Goal: Find specific page/section: Find specific page/section

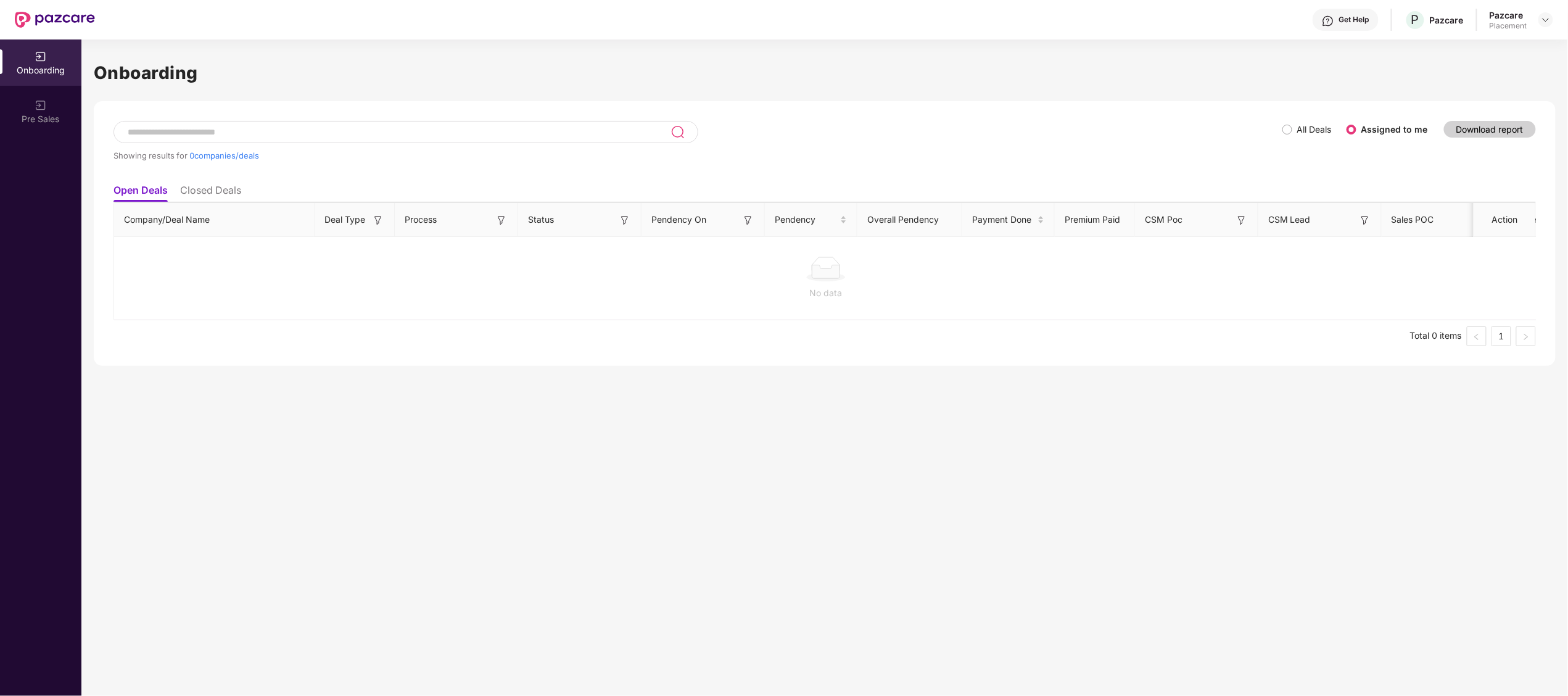
click at [519, 309] on div "No data" at bounding box center [826, 278] width 1424 height 103
click at [28, 105] on div "Pre Sales" at bounding box center [41, 110] width 82 height 46
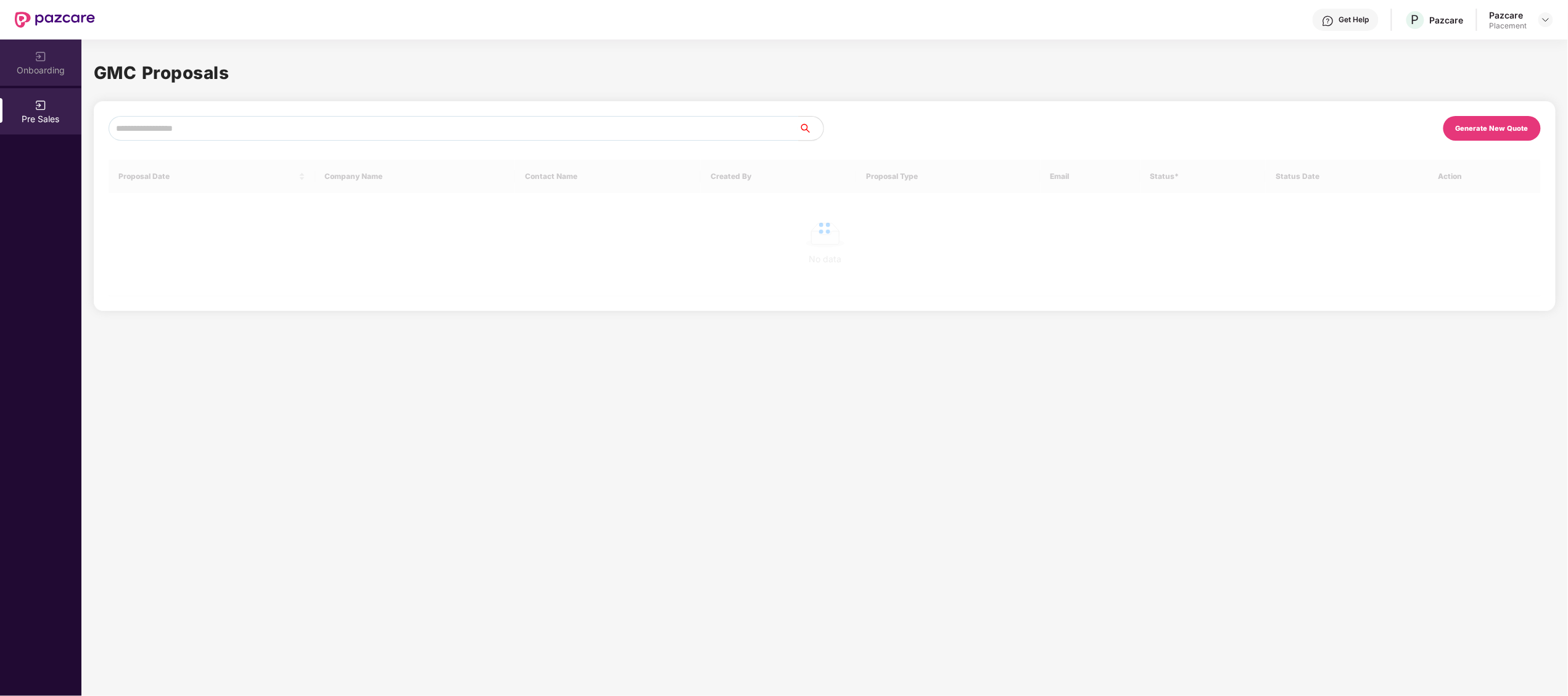
click at [14, 52] on div "Onboarding" at bounding box center [41, 62] width 82 height 46
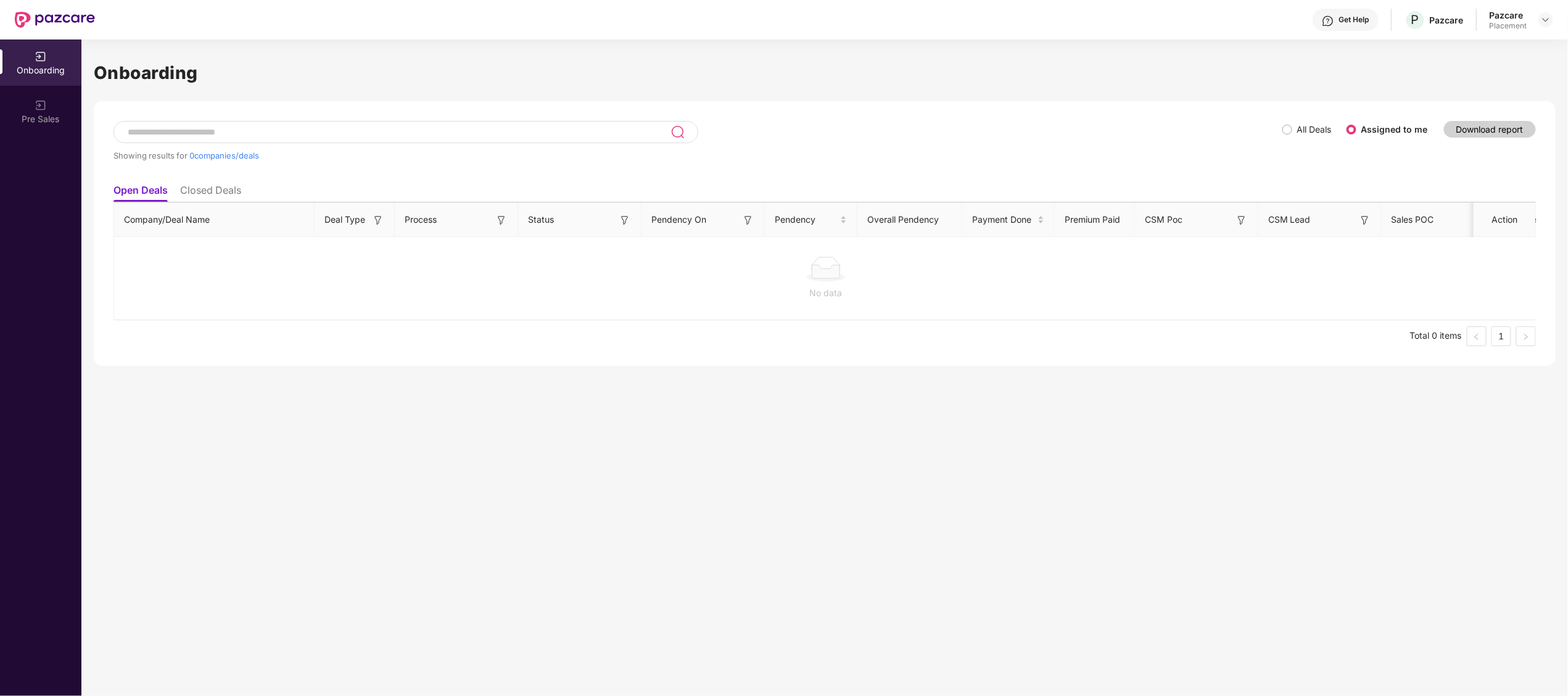
click at [178, 177] on ul "Open Deals Closed Deals" at bounding box center [824, 190] width 1423 height 24
click at [198, 196] on li "Closed Deals" at bounding box center [211, 192] width 61 height 18
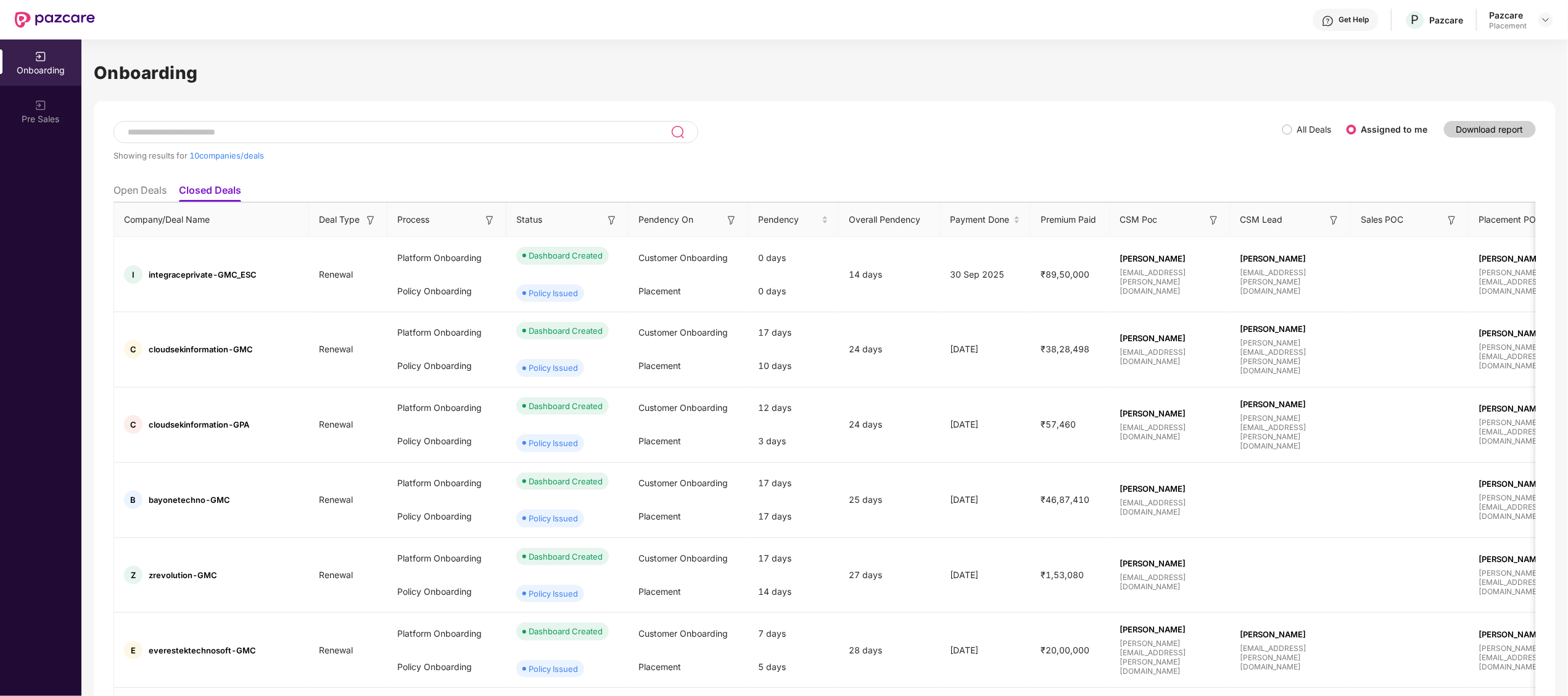
click at [1288, 116] on div "Showing results for 10 companies/deals All Deals Assigned to me Download report…" at bounding box center [825, 567] width 1462 height 934
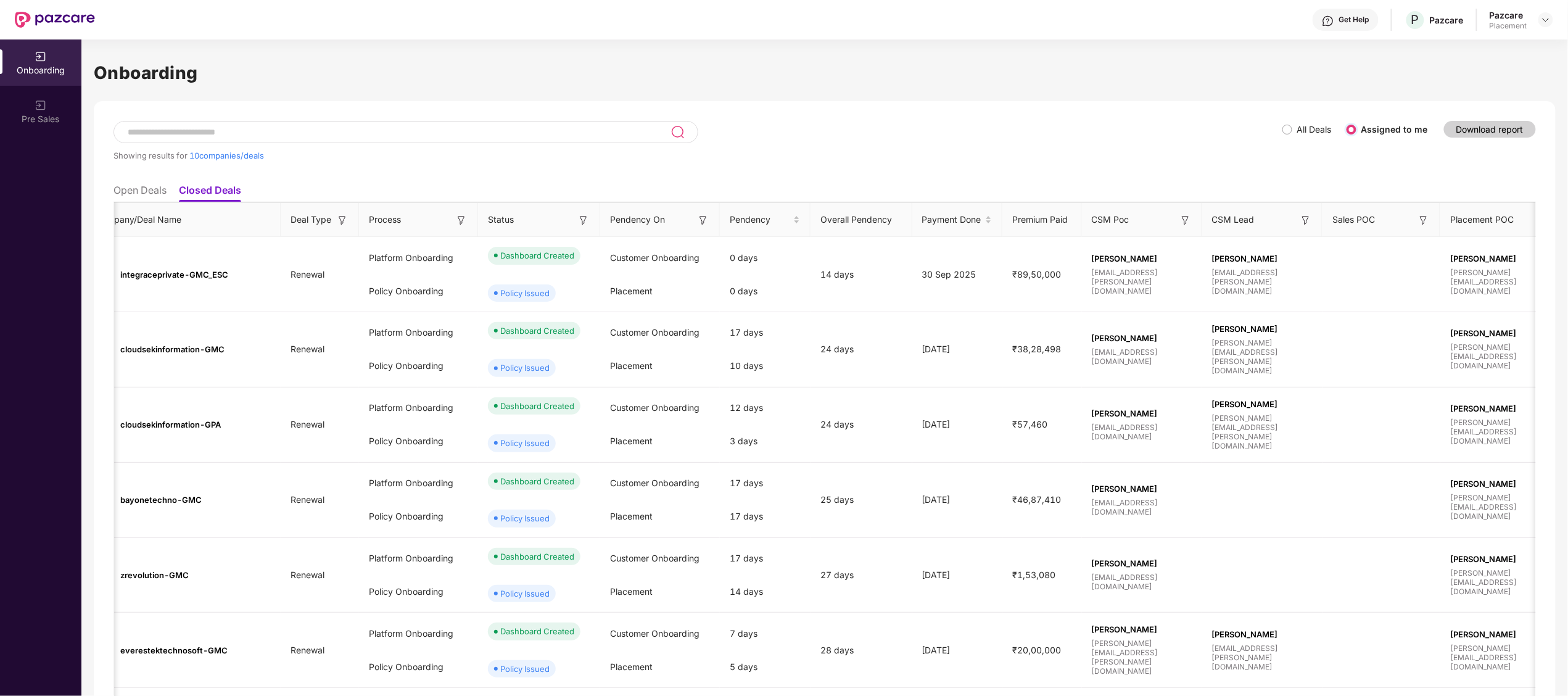
scroll to position [0, 37]
